Goal: Check status

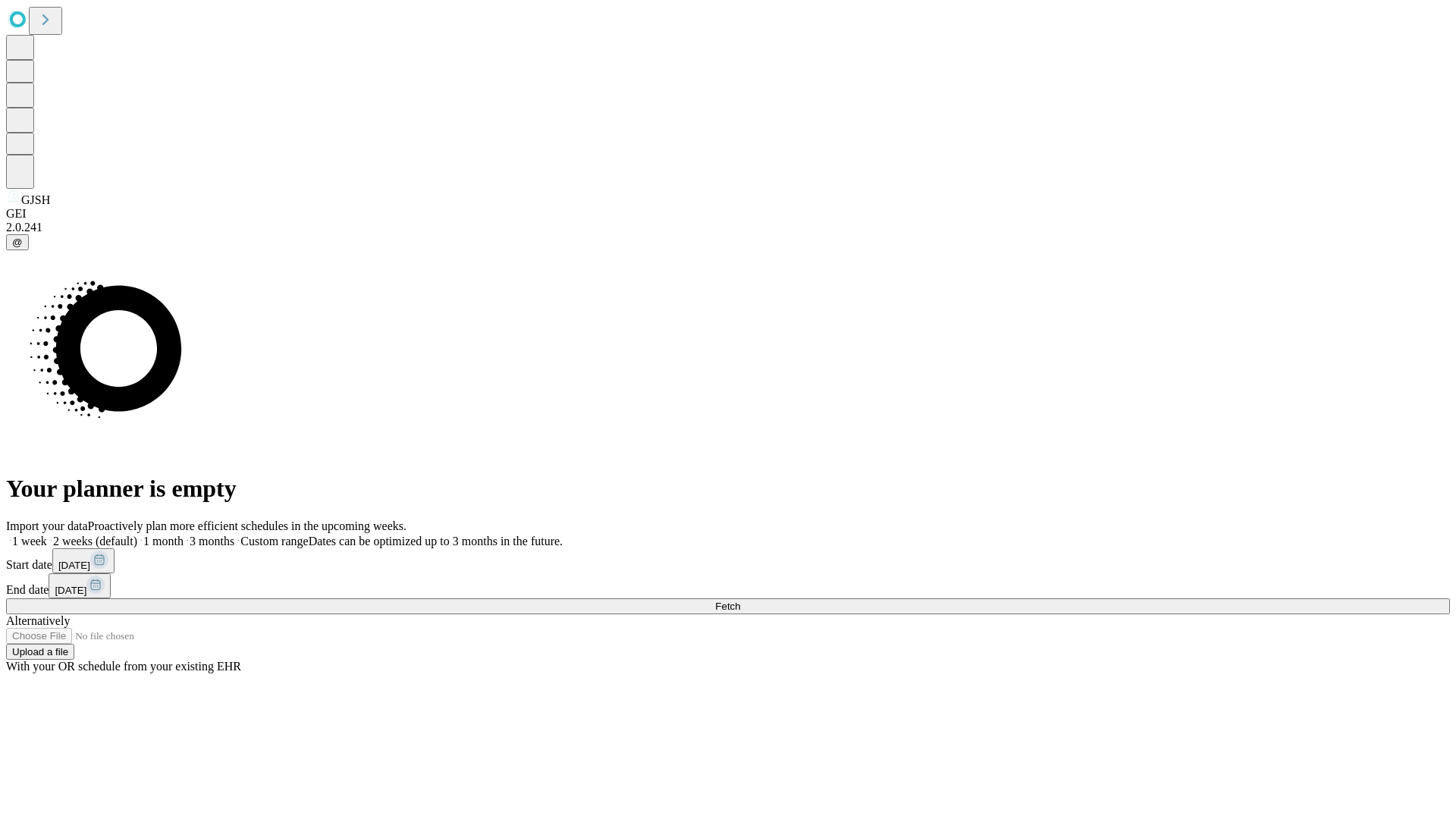
click at [740, 601] on span "Fetch" at bounding box center [728, 606] width 25 height 12
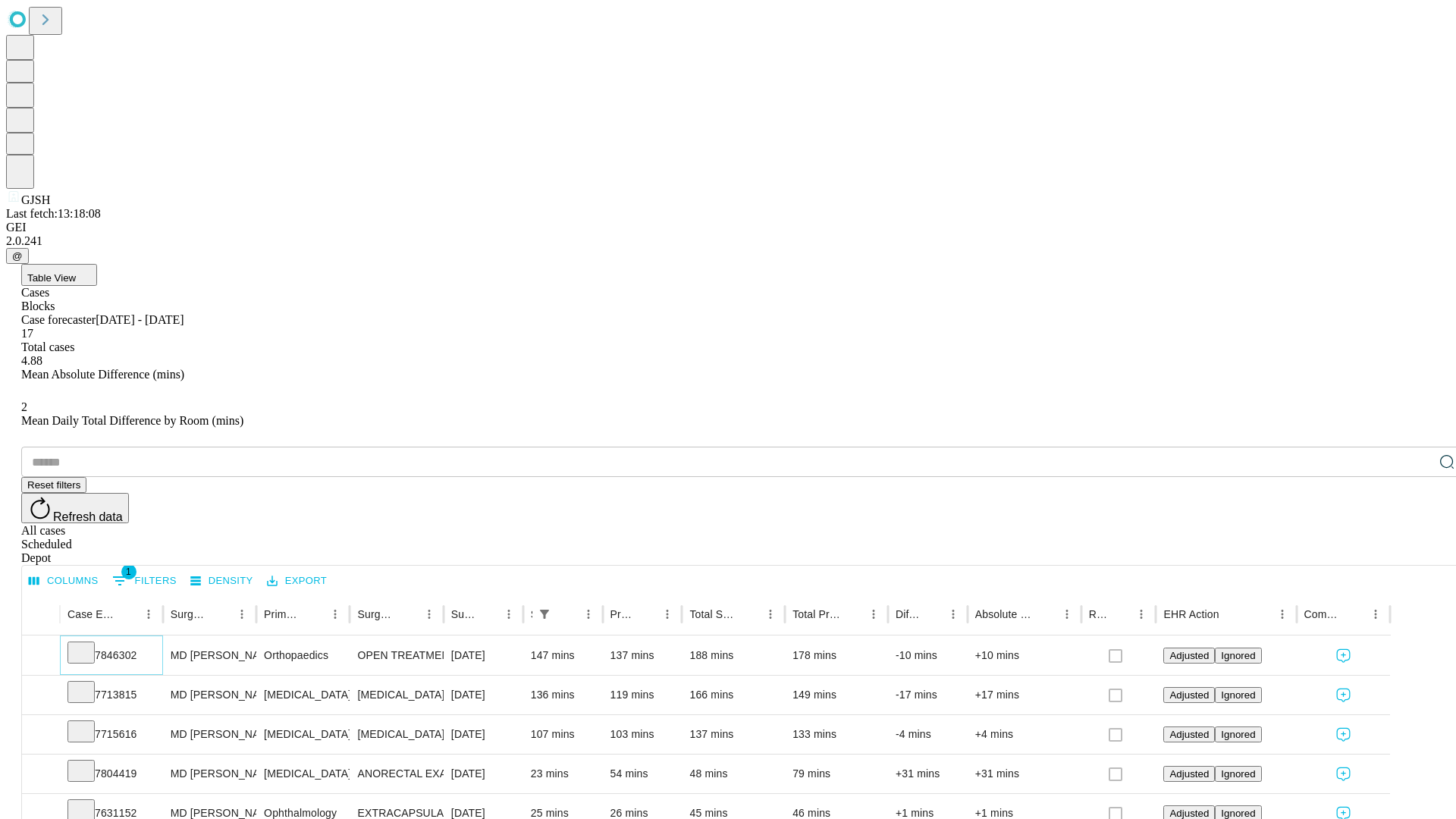
click at [89, 643] on icon at bounding box center [81, 650] width 15 height 15
